Goal: Task Accomplishment & Management: Use online tool/utility

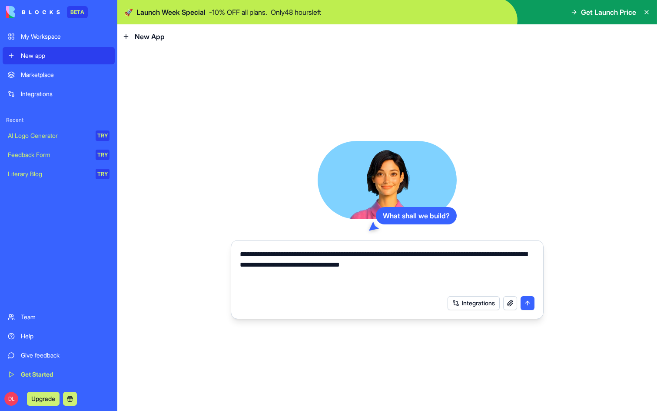
type textarea "**********"
click at [488, 301] on button "Integrations" at bounding box center [474, 303] width 52 height 14
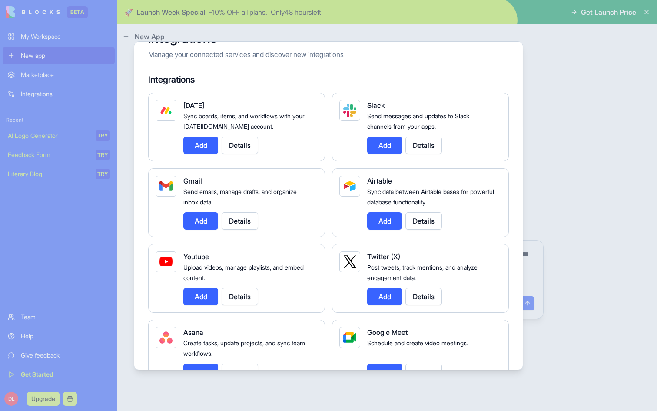
scroll to position [44, 0]
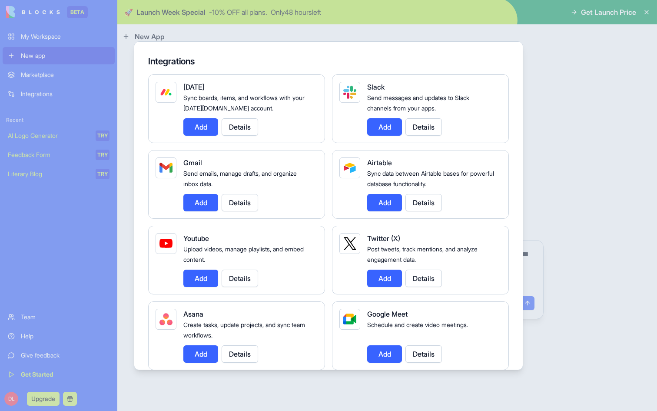
click at [382, 121] on button "Add" at bounding box center [384, 126] width 35 height 17
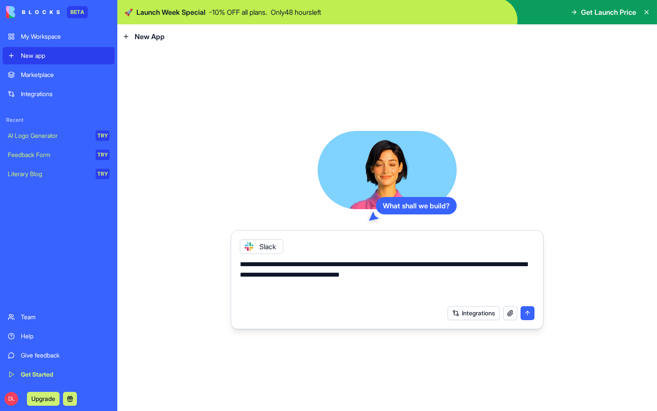
click at [451, 315] on button "Integrations" at bounding box center [474, 313] width 52 height 14
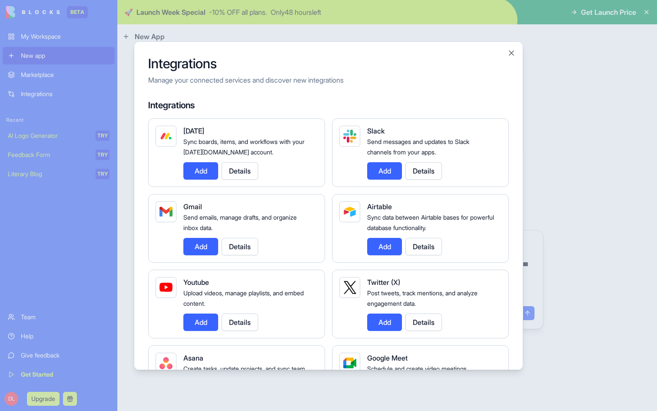
click at [378, 170] on button "Add" at bounding box center [384, 170] width 35 height 17
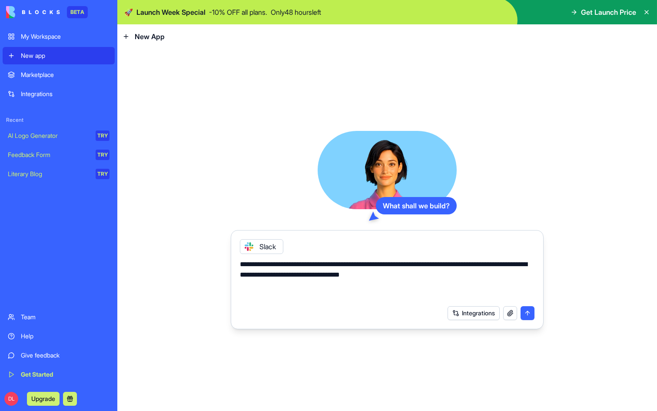
click at [460, 310] on button "Integrations" at bounding box center [474, 313] width 52 height 14
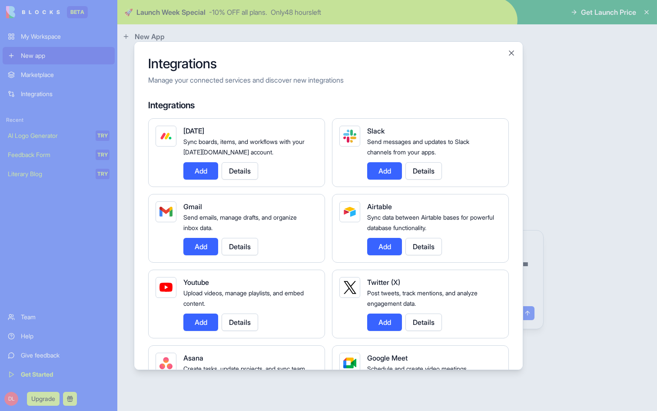
click at [422, 172] on button "Details" at bounding box center [423, 170] width 36 height 17
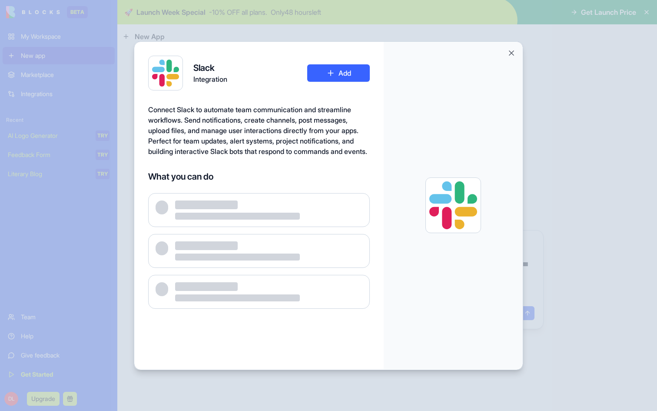
click at [331, 76] on button "Add" at bounding box center [338, 72] width 63 height 17
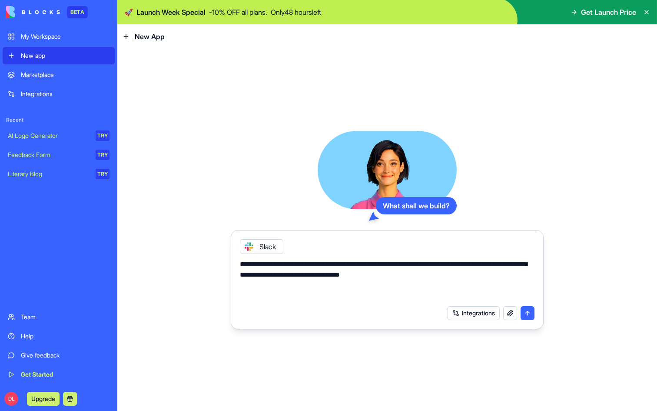
click at [66, 93] on div "Integrations" at bounding box center [65, 94] width 89 height 9
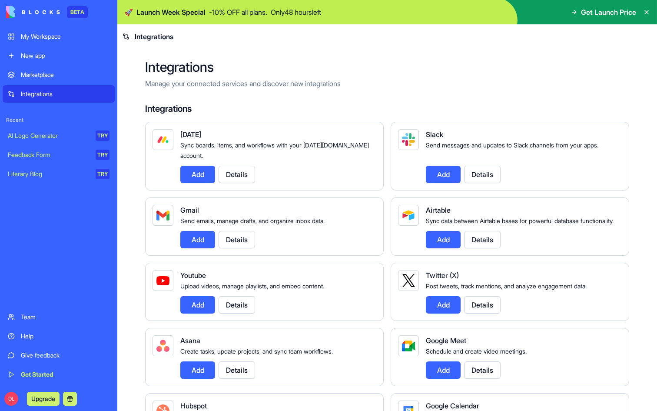
click at [445, 168] on button "Add" at bounding box center [443, 174] width 35 height 17
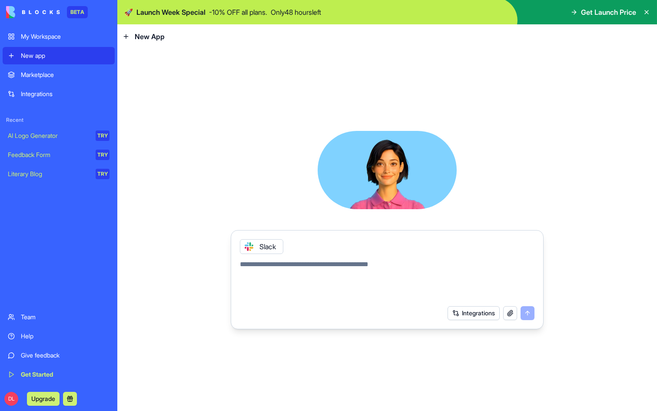
click at [446, 169] on video at bounding box center [387, 170] width 139 height 78
click at [325, 279] on textarea at bounding box center [387, 280] width 295 height 42
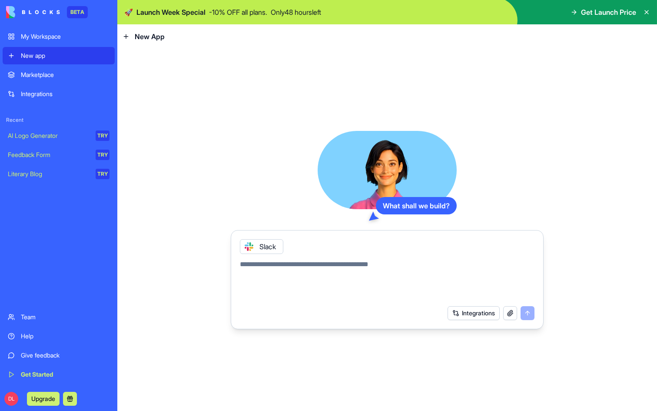
click at [260, 244] on div "Slack" at bounding box center [261, 246] width 43 height 15
click at [368, 286] on textarea at bounding box center [387, 280] width 295 height 42
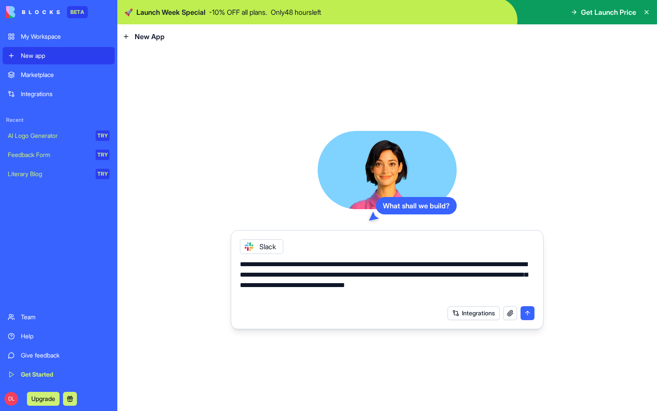
type textarea "**********"
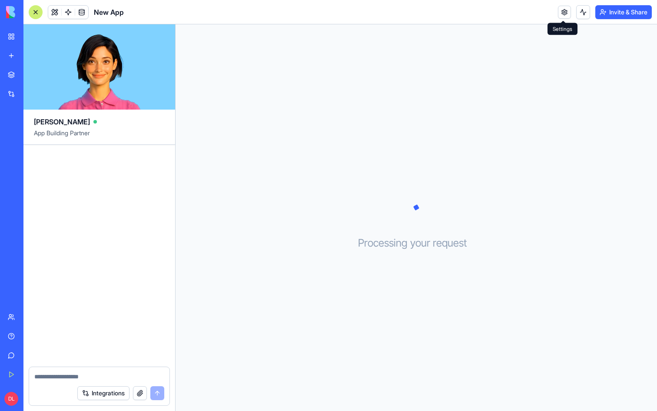
click at [561, 17] on link at bounding box center [564, 12] width 13 height 13
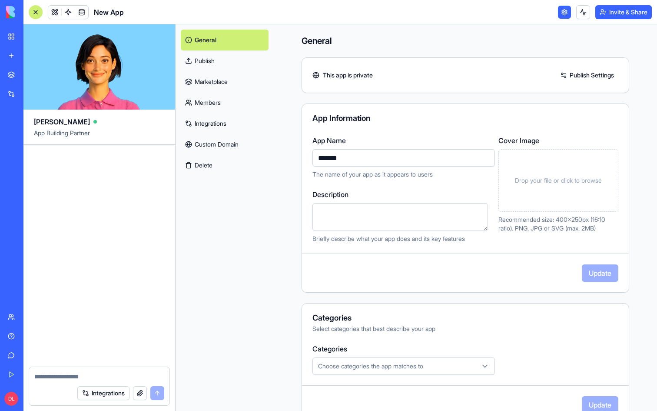
click at [129, 176] on div at bounding box center [99, 256] width 152 height 222
click at [560, 13] on link at bounding box center [564, 12] width 13 height 13
